Goal: Information Seeking & Learning: Learn about a topic

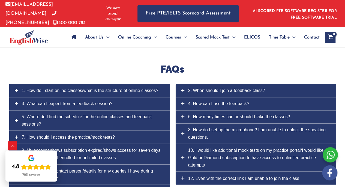
scroll to position [2419, 0]
click at [20, 131] on link "7. How should I access the practice/mock tests?" at bounding box center [89, 137] width 160 height 13
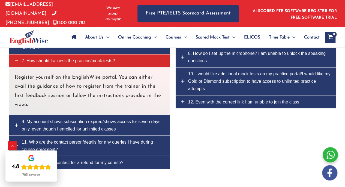
scroll to position [2487, 0]
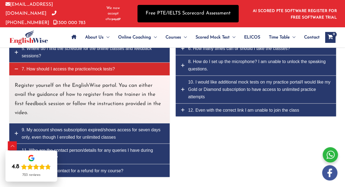
click at [187, 11] on link "Free PTE/IELTS Scorecard Assessment" at bounding box center [188, 13] width 101 height 17
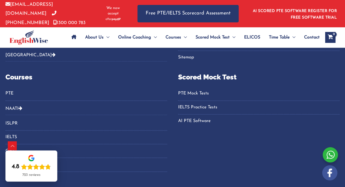
scroll to position [376, 0]
click at [192, 91] on link "PTE Mock Tests" at bounding box center [259, 93] width 162 height 9
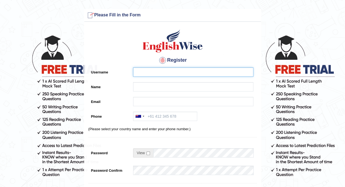
click at [148, 74] on input "Username" at bounding box center [193, 71] width 120 height 9
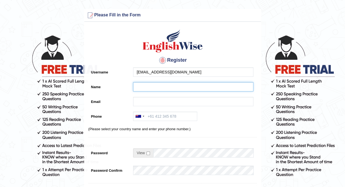
click at [152, 91] on input "Name" at bounding box center [193, 86] width 120 height 9
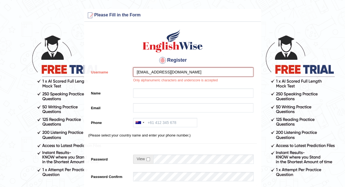
click at [146, 72] on input "irisw6@hotmail.com" at bounding box center [193, 71] width 120 height 9
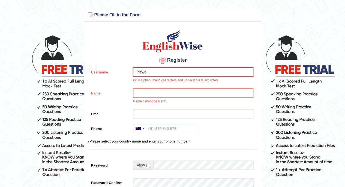
type input "irisw6"
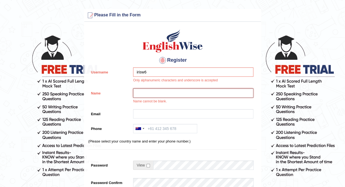
click at [160, 93] on input "Name" at bounding box center [193, 92] width 120 height 9
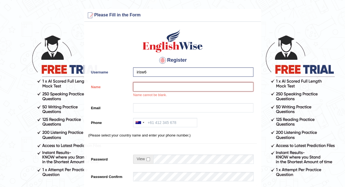
type input "[PERSON_NAME]"
type input "irisw6@hotmail.com"
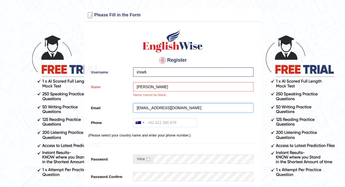
type input "+85290300410"
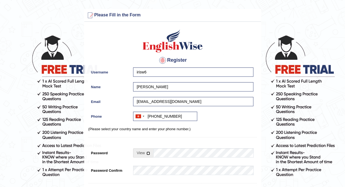
click at [147, 151] on input "checkbox" at bounding box center [149, 153] width 4 height 4
checkbox input "true"
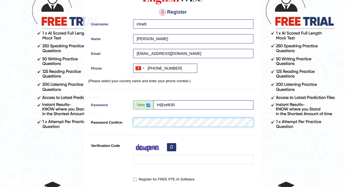
scroll to position [51, 0]
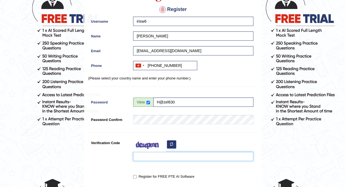
click at [158, 156] on input "Verification Code" at bounding box center [193, 156] width 120 height 9
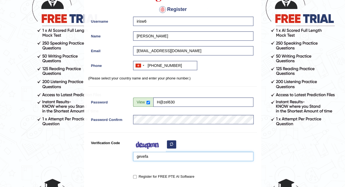
type input "gevefa"
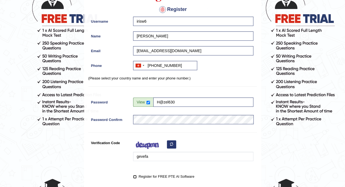
click at [135, 175] on input "Register for FREE PTE AI Software" at bounding box center [135, 177] width 4 height 4
checkbox input "true"
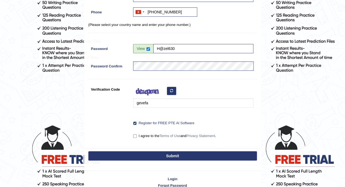
scroll to position [105, 0]
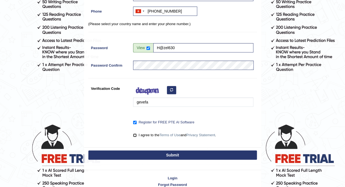
click at [134, 136] on input "I agree to the Terms of Use and Privacy Statement ." at bounding box center [135, 135] width 4 height 4
checkbox input "true"
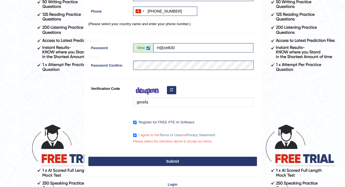
click at [168, 159] on button "Submit" at bounding box center [172, 161] width 169 height 9
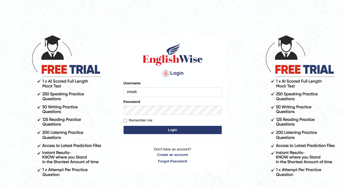
type input "irisw6"
click at [168, 127] on button "Login" at bounding box center [173, 130] width 98 height 8
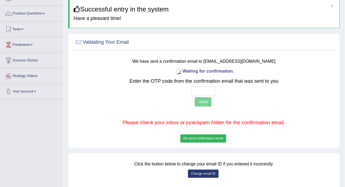
scroll to position [37, 0]
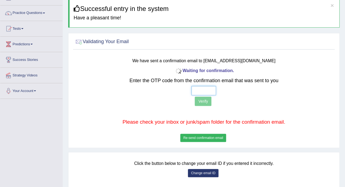
click at [200, 89] on input "text" at bounding box center [204, 90] width 25 height 9
click at [208, 135] on button "Re-send confirmation email" at bounding box center [203, 138] width 46 height 8
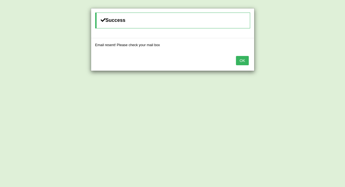
click at [242, 60] on button "OK" at bounding box center [242, 60] width 13 height 9
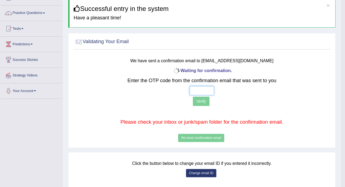
click at [203, 88] on input "text" at bounding box center [202, 90] width 25 height 9
type input "8 5 4 9"
click at [203, 103] on button "Verify" at bounding box center [201, 101] width 17 height 9
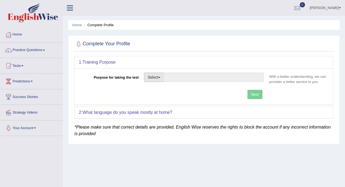
click at [161, 74] on button "Select" at bounding box center [154, 77] width 20 height 9
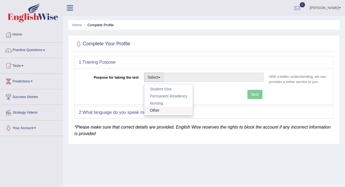
click at [163, 107] on link "Other" at bounding box center [168, 110] width 49 height 7
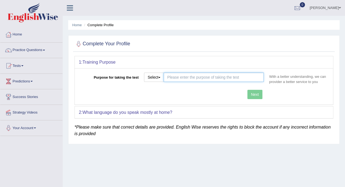
click at [186, 78] on input "Purpose for taking the test" at bounding box center [214, 77] width 100 height 9
type input "Working Visa"
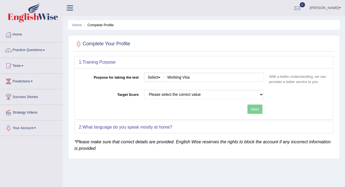
click at [168, 111] on div "1: Training Purpose Purpose for taking the test Select Student Visa Permanent R…" at bounding box center [204, 94] width 259 height 77
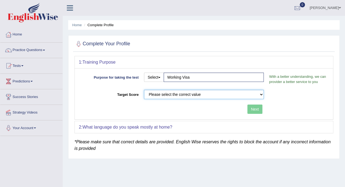
click at [199, 94] on select "Please select the correct value 50 (6 bands) 58 (6.5 bands) 65 (7 bands) 79 (8 …" at bounding box center [204, 94] width 120 height 9
select select "79"
click at [144, 90] on select "Please select the correct value 50 (6 bands) 58 (6.5 bands) 65 (7 bands) 79 (8 …" at bounding box center [204, 94] width 120 height 9
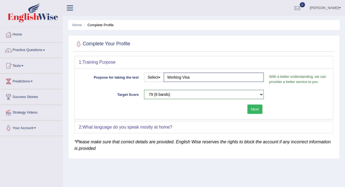
click at [179, 126] on div "2: What language do you speak mostly at home?" at bounding box center [204, 127] width 258 height 12
click at [141, 125] on b "What language do you speak mostly at home?" at bounding box center [127, 127] width 90 height 5
click at [249, 106] on button "Next" at bounding box center [255, 109] width 15 height 9
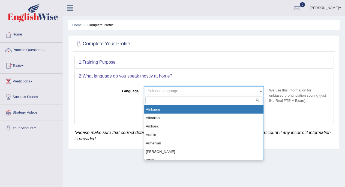
click at [209, 92] on span "Select a language ..." at bounding box center [202, 90] width 109 height 5
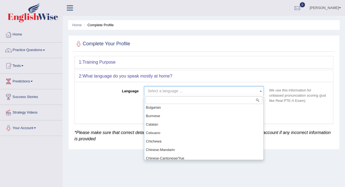
scroll to position [109, 0]
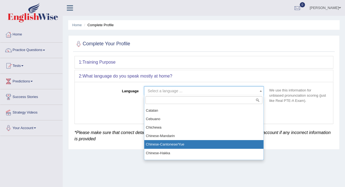
select select "Chinese-Cantonese/Yue"
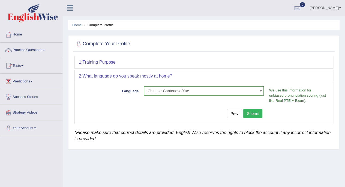
click at [251, 111] on button "Submit" at bounding box center [252, 113] width 19 height 9
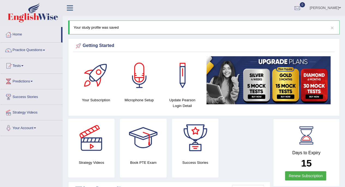
click at [86, 163] on h4 "Strategy Videos" at bounding box center [91, 163] width 46 height 6
click at [43, 50] on link "Practice Questions" at bounding box center [31, 50] width 62 height 14
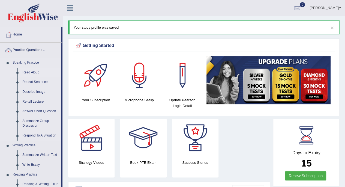
click at [27, 72] on link "Read Aloud" at bounding box center [40, 73] width 41 height 10
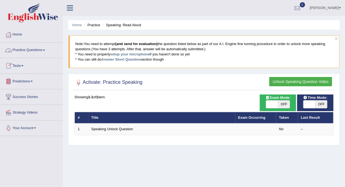
click at [44, 51] on link "Practice Questions" at bounding box center [31, 50] width 62 height 14
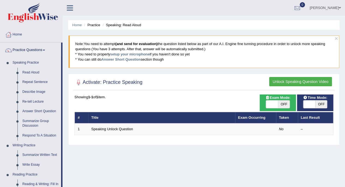
click at [305, 78] on button "Unlock Speaking Question Video" at bounding box center [300, 81] width 63 height 9
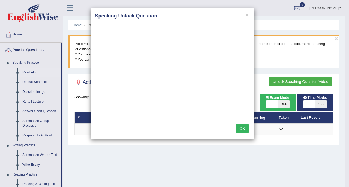
click at [240, 129] on button "OK" at bounding box center [242, 128] width 13 height 9
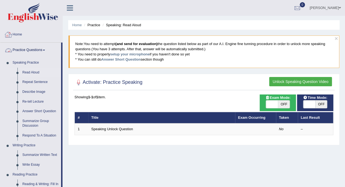
click at [15, 33] on link "Home" at bounding box center [31, 34] width 62 height 14
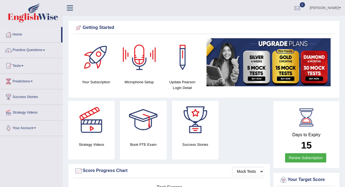
click at [146, 64] on div at bounding box center [139, 57] width 38 height 38
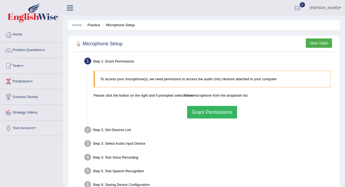
click at [205, 114] on button "Grant Permissions" at bounding box center [212, 112] width 50 height 13
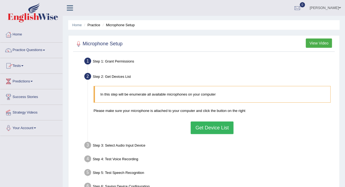
click at [203, 128] on button "Get Device List" at bounding box center [212, 127] width 43 height 13
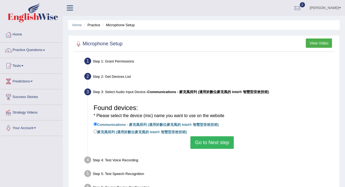
click at [211, 140] on button "Go to Next step" at bounding box center [211, 142] width 43 height 13
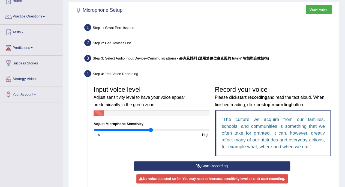
scroll to position [35, 0]
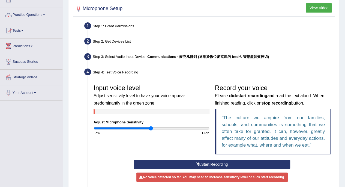
click at [215, 162] on button "Start Recording" at bounding box center [212, 164] width 156 height 9
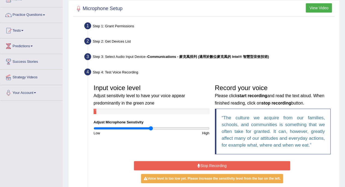
click at [215, 162] on button "Stop Recording" at bounding box center [212, 165] width 156 height 9
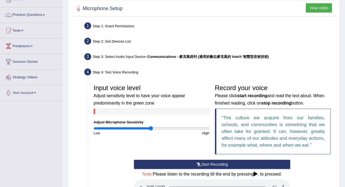
click at [255, 173] on icon at bounding box center [256, 174] width 4 height 4
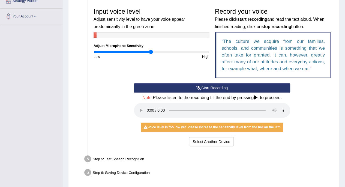
scroll to position [131, 0]
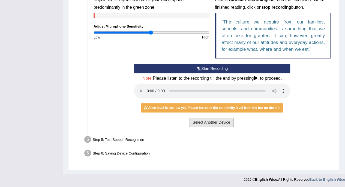
click at [213, 120] on button "Select Another Device" at bounding box center [211, 122] width 45 height 9
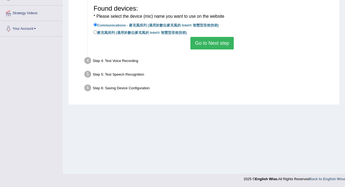
click at [221, 42] on button "Go to Next step" at bounding box center [211, 43] width 43 height 13
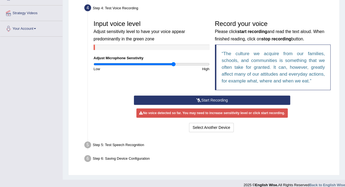
click at [173, 64] on input "range" at bounding box center [152, 64] width 116 height 4
click at [182, 63] on input "range" at bounding box center [152, 64] width 116 height 4
click at [211, 100] on button "Start Recording" at bounding box center [212, 100] width 156 height 9
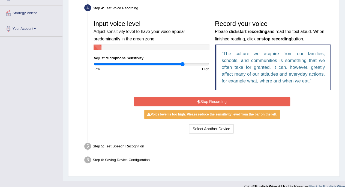
click at [211, 100] on button "Stop Recording" at bounding box center [212, 101] width 156 height 9
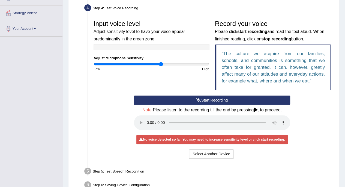
click at [162, 64] on input "range" at bounding box center [152, 64] width 116 height 4
click at [204, 152] on button "Select Another Device" at bounding box center [211, 153] width 45 height 9
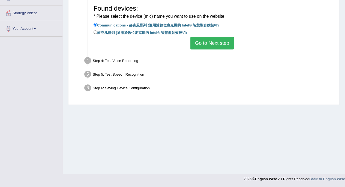
click at [218, 38] on button "Go to Next step" at bounding box center [211, 43] width 43 height 13
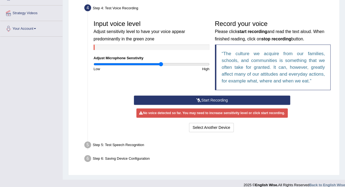
click at [122, 66] on div "Low" at bounding box center [121, 68] width 61 height 5
click at [125, 64] on input "range" at bounding box center [152, 64] width 116 height 4
click at [142, 63] on input "range" at bounding box center [152, 64] width 116 height 4
click at [172, 63] on input "range" at bounding box center [152, 64] width 116 height 4
click at [204, 66] on input "range" at bounding box center [152, 64] width 116 height 4
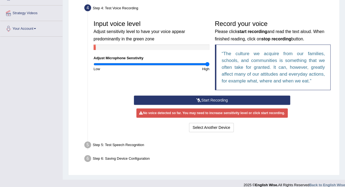
click at [208, 63] on input "range" at bounding box center [152, 64] width 116 height 4
click at [194, 62] on input "range" at bounding box center [152, 64] width 116 height 4
click at [184, 64] on input "range" at bounding box center [152, 64] width 116 height 4
click at [178, 64] on input "range" at bounding box center [152, 64] width 116 height 4
click at [172, 64] on input "range" at bounding box center [152, 64] width 116 height 4
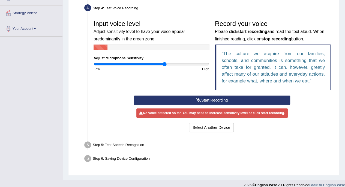
click at [165, 64] on input "range" at bounding box center [152, 64] width 116 height 4
click at [159, 65] on input "range" at bounding box center [152, 64] width 116 height 4
click at [153, 63] on input "range" at bounding box center [152, 64] width 116 height 4
click at [165, 62] on input "range" at bounding box center [152, 64] width 116 height 4
click at [173, 63] on input "range" at bounding box center [152, 64] width 116 height 4
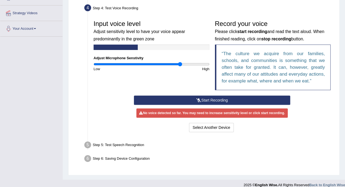
click at [180, 64] on input "range" at bounding box center [152, 64] width 116 height 4
click at [178, 63] on input "range" at bounding box center [152, 64] width 116 height 4
click at [159, 64] on input "range" at bounding box center [152, 64] width 116 height 4
click at [165, 63] on input "range" at bounding box center [152, 64] width 116 height 4
click at [180, 63] on input "range" at bounding box center [152, 64] width 116 height 4
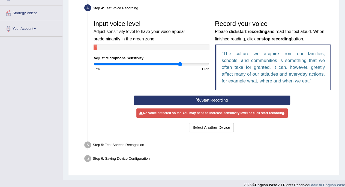
click at [180, 63] on input "range" at bounding box center [152, 64] width 116 height 4
click at [200, 63] on input "range" at bounding box center [152, 64] width 116 height 4
click at [195, 64] on input "range" at bounding box center [152, 64] width 116 height 4
click at [187, 63] on input "range" at bounding box center [152, 64] width 116 height 4
click at [180, 63] on input "range" at bounding box center [152, 64] width 116 height 4
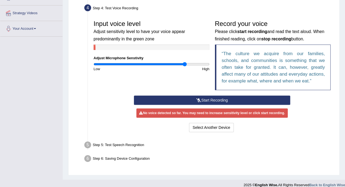
type input "1.6"
click at [185, 63] on input "range" at bounding box center [152, 64] width 116 height 4
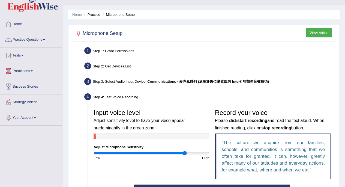
scroll to position [7, 0]
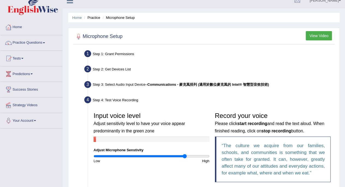
click at [16, 34] on li "Home" at bounding box center [31, 28] width 62 height 16
click at [20, 25] on link "Home" at bounding box center [30, 27] width 61 height 14
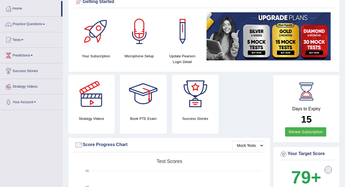
scroll to position [19, 0]
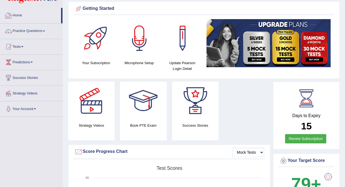
click at [20, 43] on link "Tests" at bounding box center [31, 46] width 62 height 14
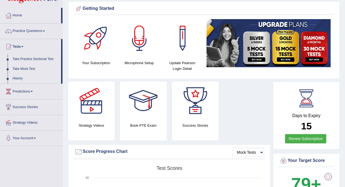
click at [38, 29] on link "Practice Questions" at bounding box center [31, 30] width 62 height 14
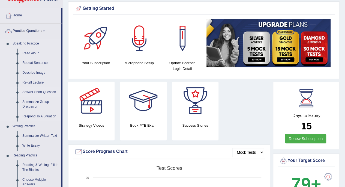
click at [40, 91] on link "Answer Short Question" at bounding box center [40, 92] width 41 height 10
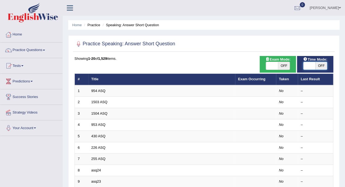
click at [312, 63] on span at bounding box center [309, 66] width 12 height 8
checkbox input "true"
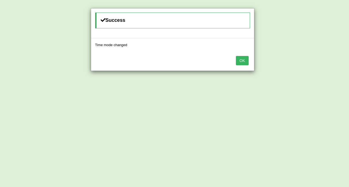
click at [240, 56] on button "OK" at bounding box center [242, 60] width 13 height 9
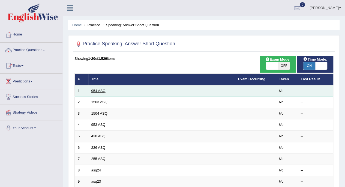
click at [100, 91] on link "954 ASQ" at bounding box center [98, 91] width 14 height 4
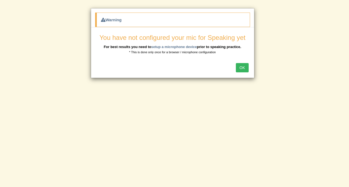
click at [240, 66] on button "OK" at bounding box center [242, 67] width 13 height 9
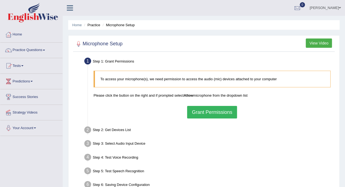
click at [210, 111] on button "Grant Permissions" at bounding box center [212, 112] width 50 height 13
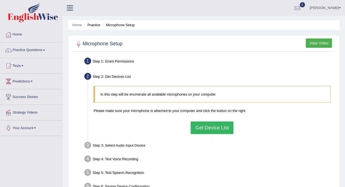
click at [215, 126] on button "Get Device List" at bounding box center [212, 127] width 43 height 13
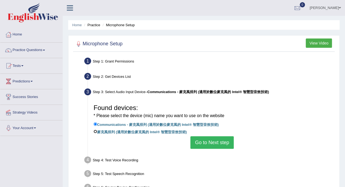
click at [96, 132] on input "麥克風排列 (適用於數位麥克風的 Intel® 智慧型音效技術)" at bounding box center [96, 132] width 4 height 4
radio input "true"
click at [206, 140] on button "Go to Next step" at bounding box center [211, 142] width 43 height 13
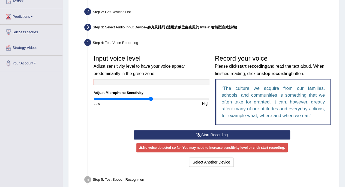
scroll to position [65, 0]
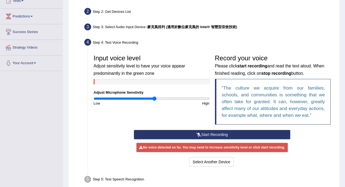
type input "1.06"
click at [154, 97] on input "range" at bounding box center [152, 98] width 116 height 4
click at [214, 132] on button "Start Recording" at bounding box center [212, 134] width 156 height 9
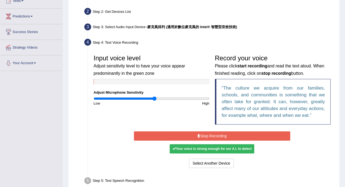
click at [214, 132] on button "Stop Recording" at bounding box center [212, 135] width 156 height 9
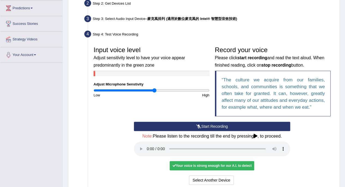
scroll to position [131, 0]
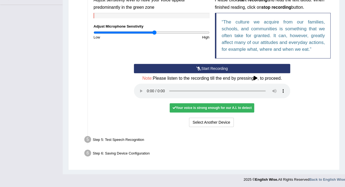
click at [191, 106] on div "Your voice is strong enough for our A.I. to detect" at bounding box center [212, 107] width 85 height 9
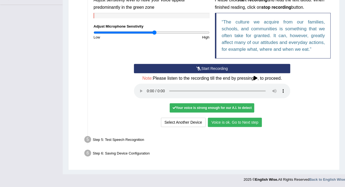
click at [232, 123] on button "Voice is ok. Go to Next step" at bounding box center [235, 122] width 54 height 9
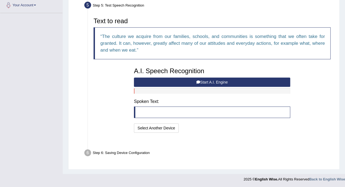
scroll to position [109, 0]
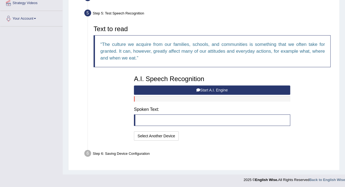
click at [222, 91] on button "Start A.I. Engine" at bounding box center [212, 89] width 156 height 9
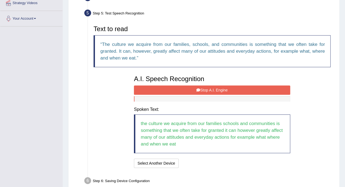
scroll to position [137, 0]
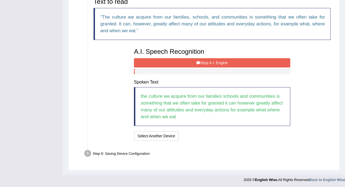
click at [204, 61] on button "Stop A.I. Engine" at bounding box center [212, 62] width 156 height 9
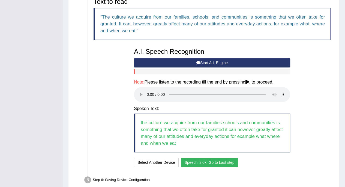
click at [211, 163] on button "Speech is ok. Go to Last step" at bounding box center [209, 162] width 57 height 9
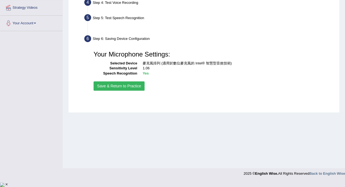
scroll to position [99, 0]
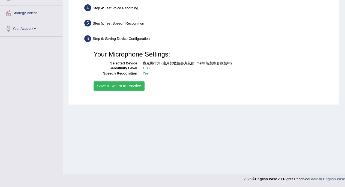
click at [117, 84] on button "Save & Return to Practice" at bounding box center [119, 85] width 51 height 9
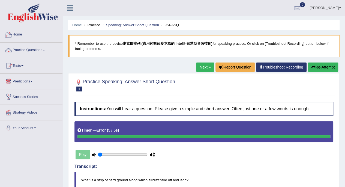
click at [40, 49] on link "Practice Questions" at bounding box center [31, 50] width 62 height 14
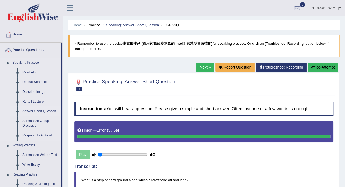
click at [39, 110] on link "Answer Short Question" at bounding box center [40, 111] width 41 height 10
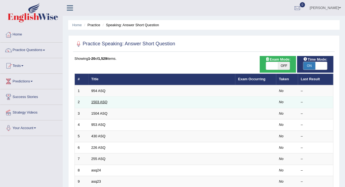
click at [100, 101] on link "1503 ASQ" at bounding box center [99, 102] width 16 height 4
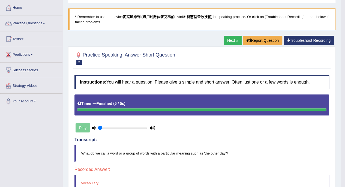
scroll to position [26, 0]
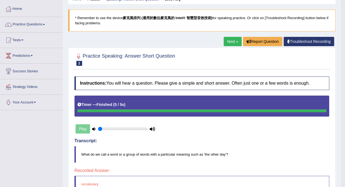
click at [26, 23] on link "Practice Questions" at bounding box center [31, 24] width 62 height 14
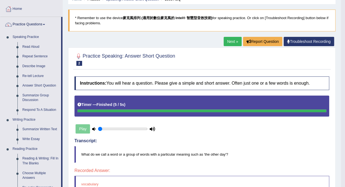
click at [33, 87] on link "Answer Short Question" at bounding box center [40, 86] width 41 height 10
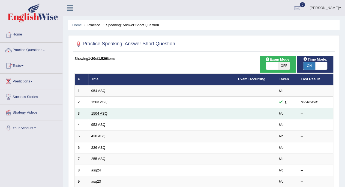
click at [100, 112] on link "1504 ASQ" at bounding box center [99, 113] width 16 height 4
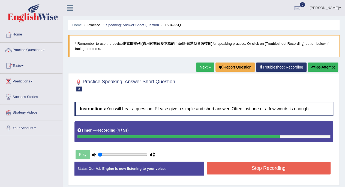
click at [241, 164] on button "Stop Recording" at bounding box center [269, 168] width 124 height 13
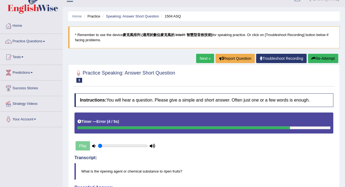
scroll to position [8, 0]
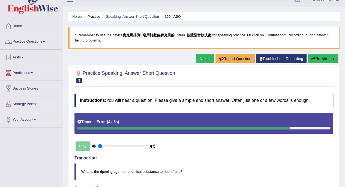
click at [31, 40] on link "Practice Questions" at bounding box center [31, 41] width 62 height 14
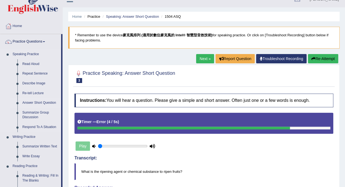
click at [30, 101] on link "Answer Short Question" at bounding box center [40, 103] width 41 height 10
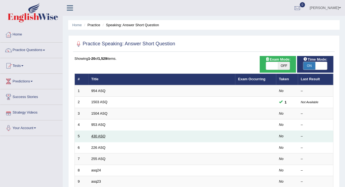
click at [97, 135] on link "430 ASQ" at bounding box center [98, 136] width 14 height 4
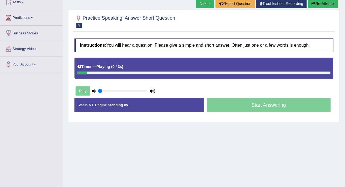
scroll to position [64, 0]
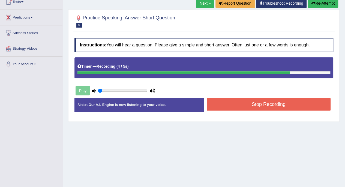
click at [249, 102] on button "Stop Recording" at bounding box center [269, 104] width 124 height 13
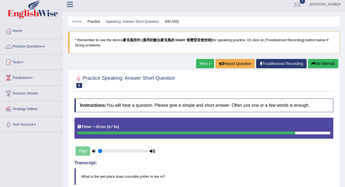
scroll to position [3, 0]
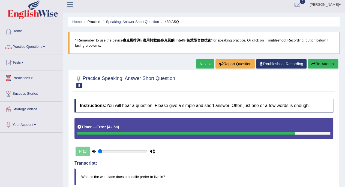
click at [27, 49] on link "Practice Questions" at bounding box center [31, 46] width 62 height 14
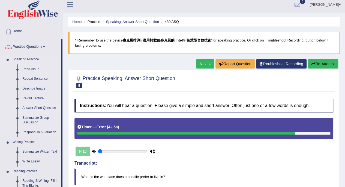
click at [26, 108] on link "Answer Short Question" at bounding box center [40, 108] width 41 height 10
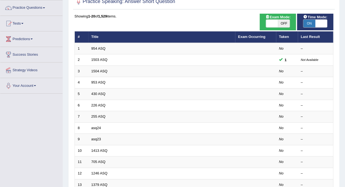
scroll to position [43, 0]
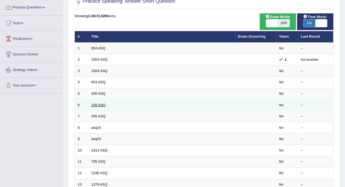
click at [97, 105] on link "226 ASQ" at bounding box center [98, 105] width 14 height 4
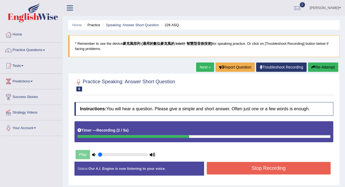
click at [264, 168] on button "Stop Recording" at bounding box center [269, 168] width 124 height 13
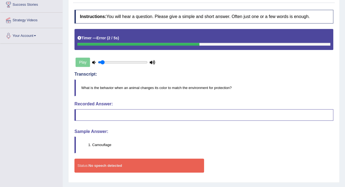
scroll to position [104, 0]
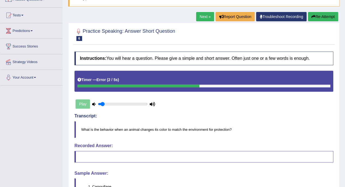
type input "0.1"
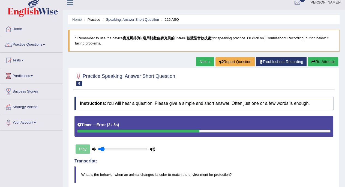
scroll to position [0, 0]
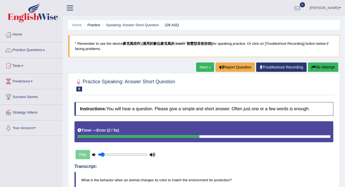
click at [32, 49] on link "Practice Questions" at bounding box center [31, 50] width 62 height 14
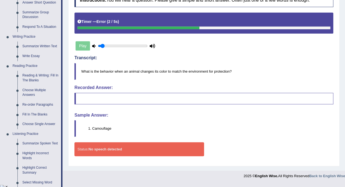
scroll to position [107, 0]
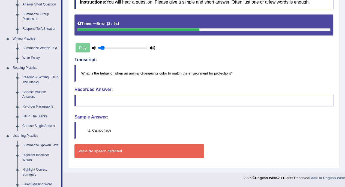
click at [31, 48] on link "Summarize Written Text" at bounding box center [40, 48] width 41 height 10
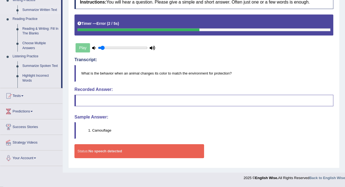
scroll to position [104, 0]
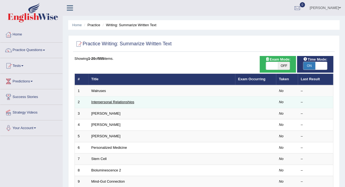
click at [103, 103] on link "Interpersonal Relationships" at bounding box center [112, 102] width 43 height 4
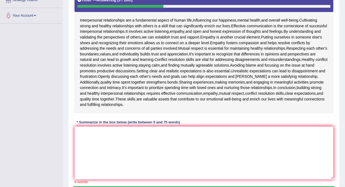
scroll to position [114, 0]
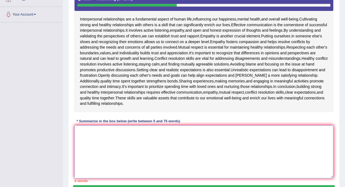
click at [95, 138] on textarea at bounding box center [204, 151] width 259 height 53
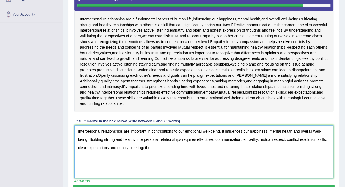
click at [205, 139] on textarea "Interpersonal relationships are important in contributions to our emotional wel…" at bounding box center [204, 151] width 259 height 53
click at [213, 140] on textarea "Interpersonal relationships are important in contributions to our emotional wel…" at bounding box center [204, 151] width 259 height 53
click at [212, 158] on textarea "Interpersonal relationships are important in contributions to our emotional wel…" at bounding box center [204, 151] width 259 height 53
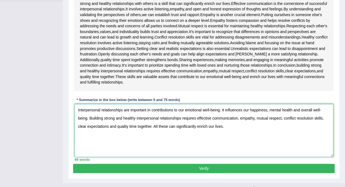
scroll to position [143, 0]
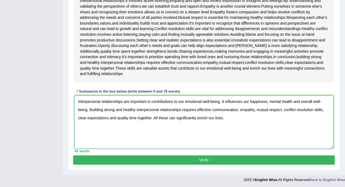
type textarea "Interpersonal relationships are important in contributions to our emotional wel…"
click at [209, 160] on button "Verify" at bounding box center [204, 159] width 262 height 9
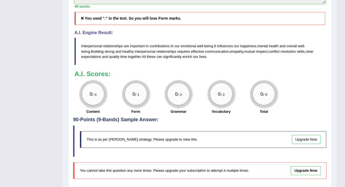
scroll to position [275, 0]
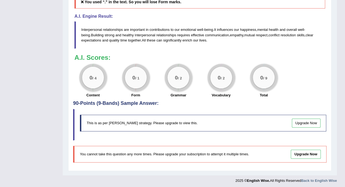
click at [305, 124] on link "Upgrade Now" at bounding box center [306, 122] width 29 height 9
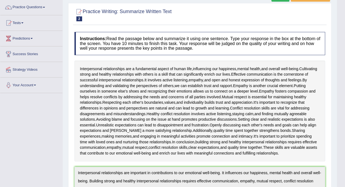
scroll to position [41, 0]
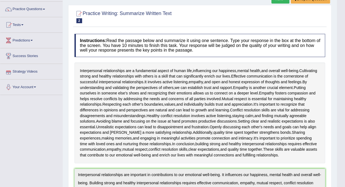
click at [27, 41] on link "Predictions" at bounding box center [31, 40] width 62 height 14
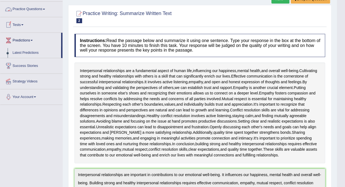
click at [20, 22] on link "Tests" at bounding box center [31, 24] width 62 height 14
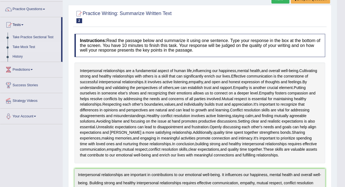
click at [22, 47] on link "Take Mock Test" at bounding box center [35, 47] width 51 height 10
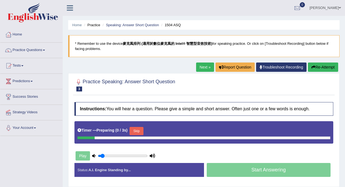
scroll to position [8, 0]
